Goal: Task Accomplishment & Management: Manage account settings

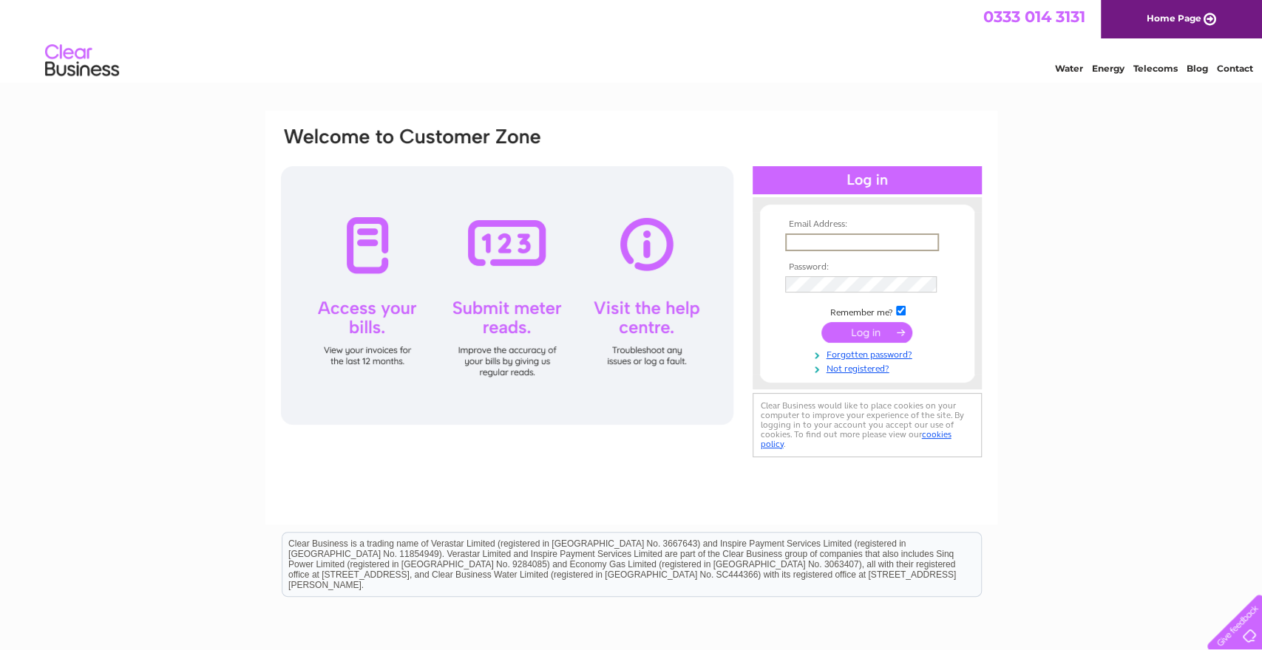
click at [863, 242] on input "text" at bounding box center [862, 243] width 154 height 18
type input "[EMAIL_ADDRESS][DOMAIN_NAME]"
click at [868, 251] on td "[EMAIL_ADDRESS][DOMAIN_NAME]" at bounding box center [866, 242] width 171 height 24
click at [871, 330] on input "submit" at bounding box center [866, 331] width 91 height 21
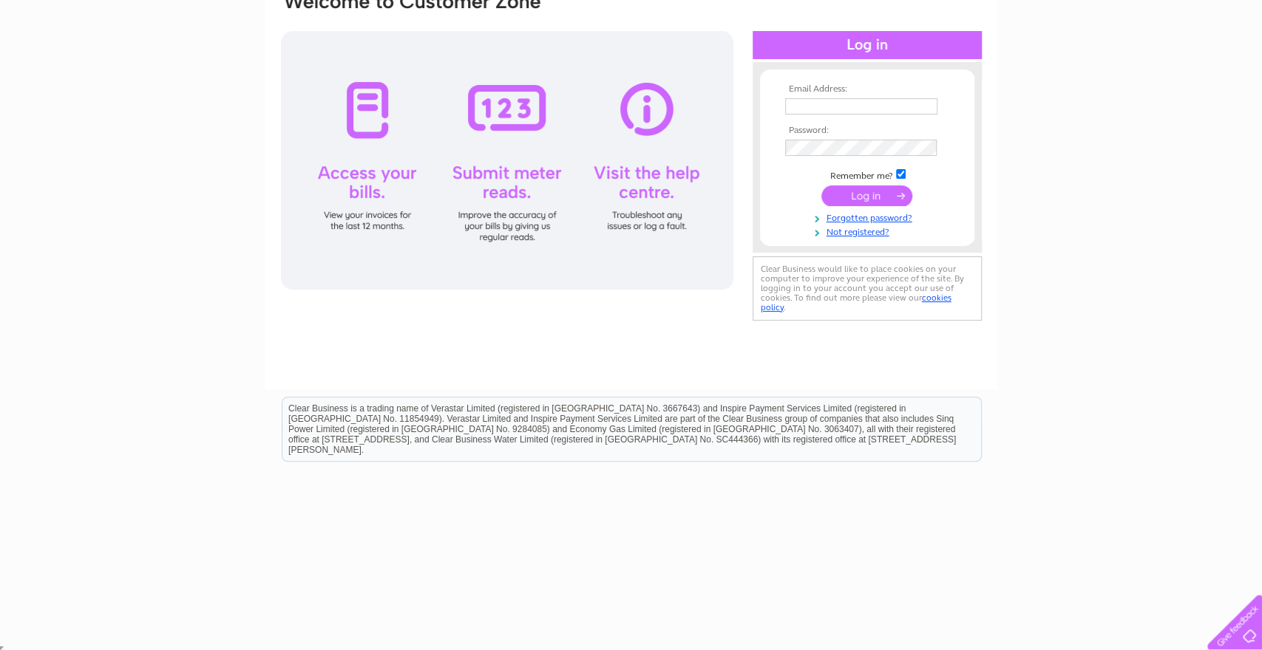
scroll to position [137, 0]
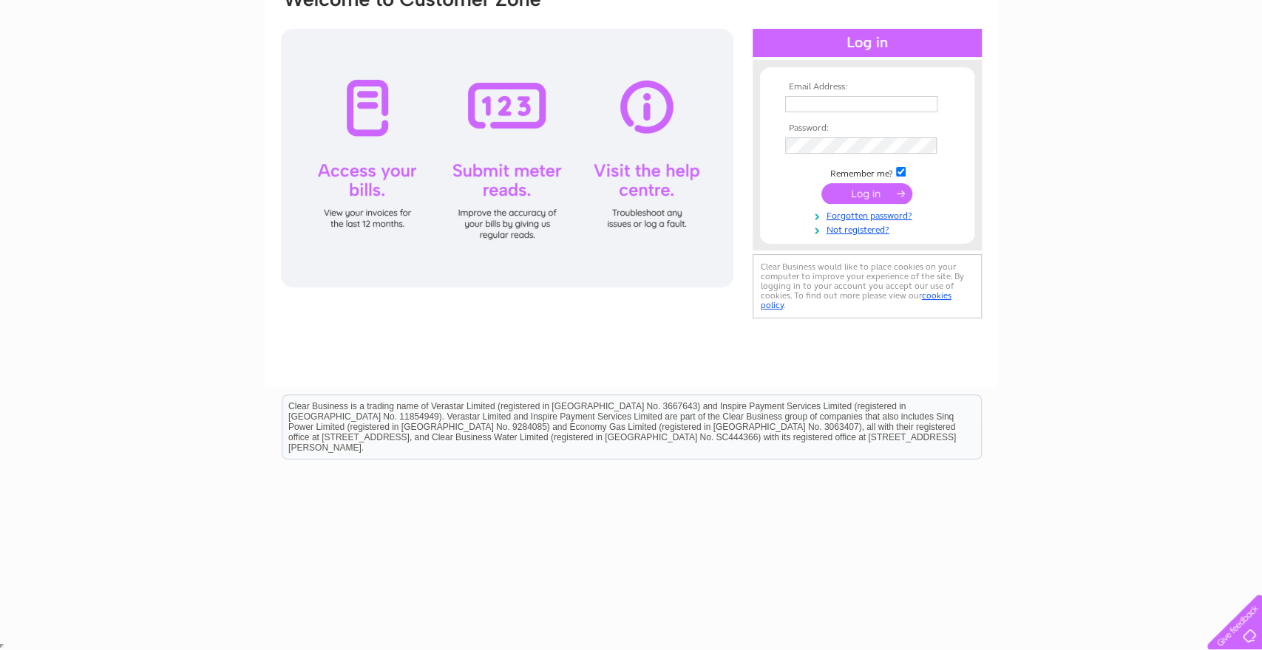
click at [366, 136] on div at bounding box center [507, 158] width 452 height 259
click at [364, 183] on div at bounding box center [507, 158] width 452 height 259
